Goal: Go to known website: Access a specific website the user already knows

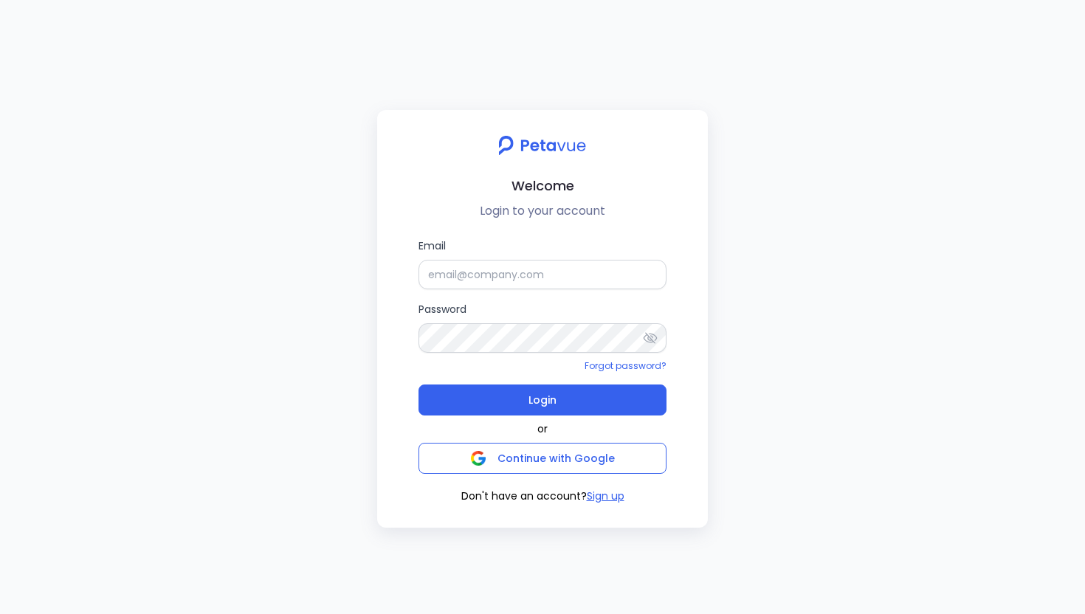
click at [575, 474] on div "Email Password Forgot password? Login or Continue with Google Don't have an acc…" at bounding box center [543, 371] width 248 height 267
click at [575, 463] on span "Continue with Google" at bounding box center [556, 458] width 117 height 15
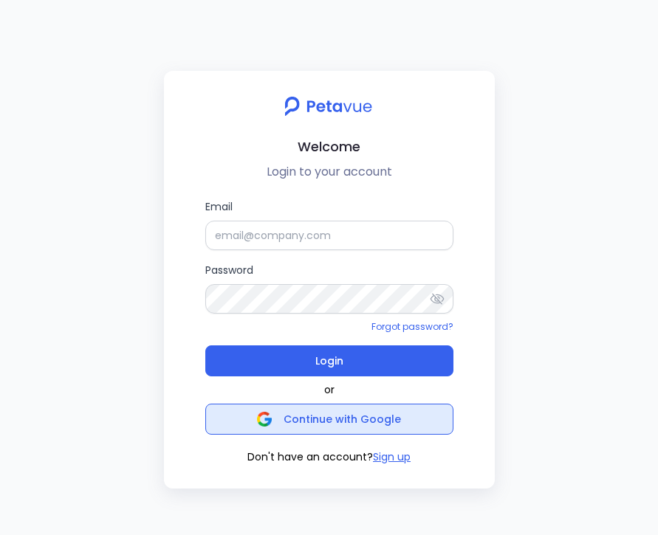
click at [390, 422] on span "Continue with Google" at bounding box center [341, 419] width 117 height 15
